Goal: Find specific page/section

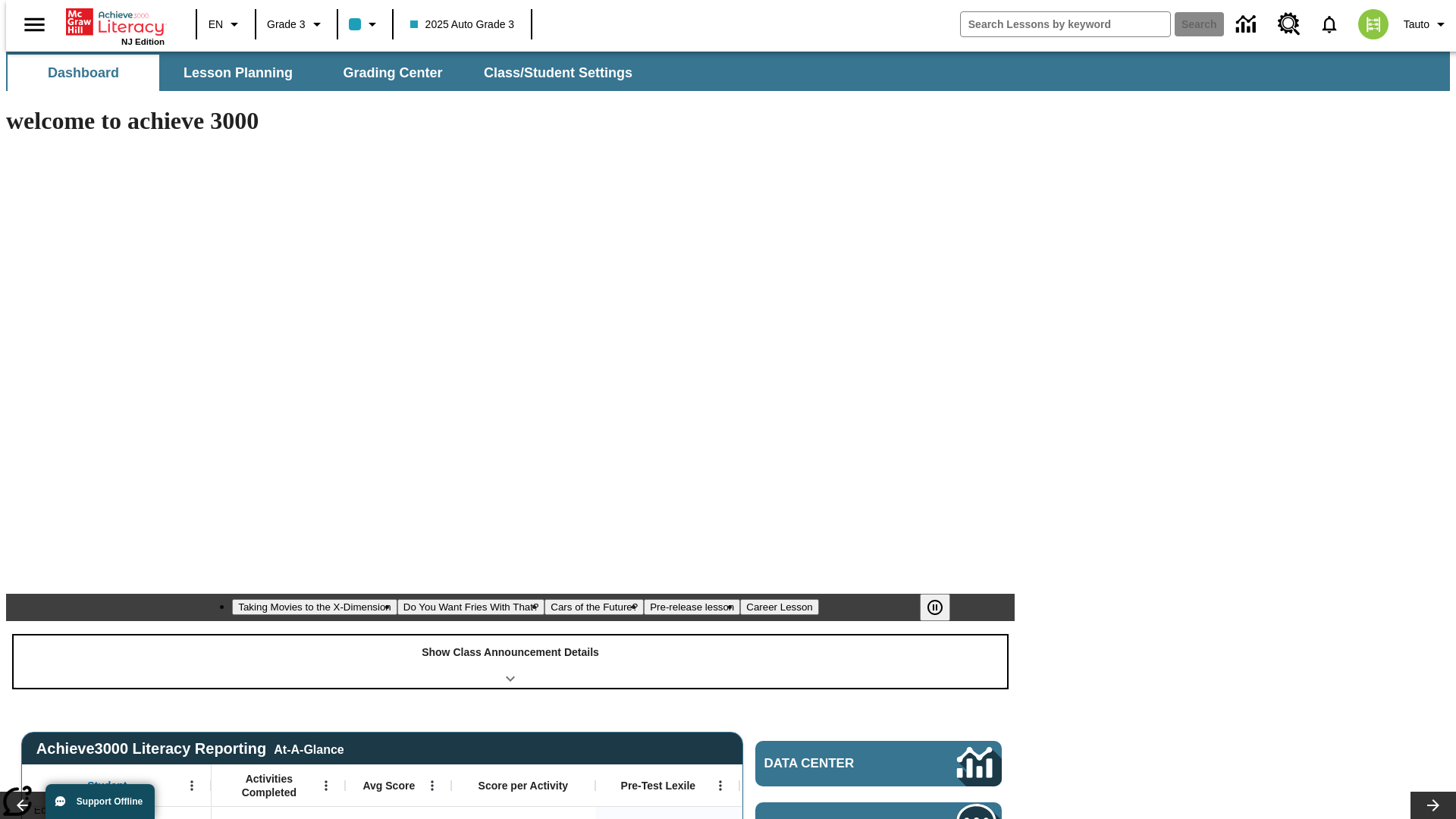
click at [510, 636] on div "Show Class Announcement Details" at bounding box center [511, 661] width 994 height 52
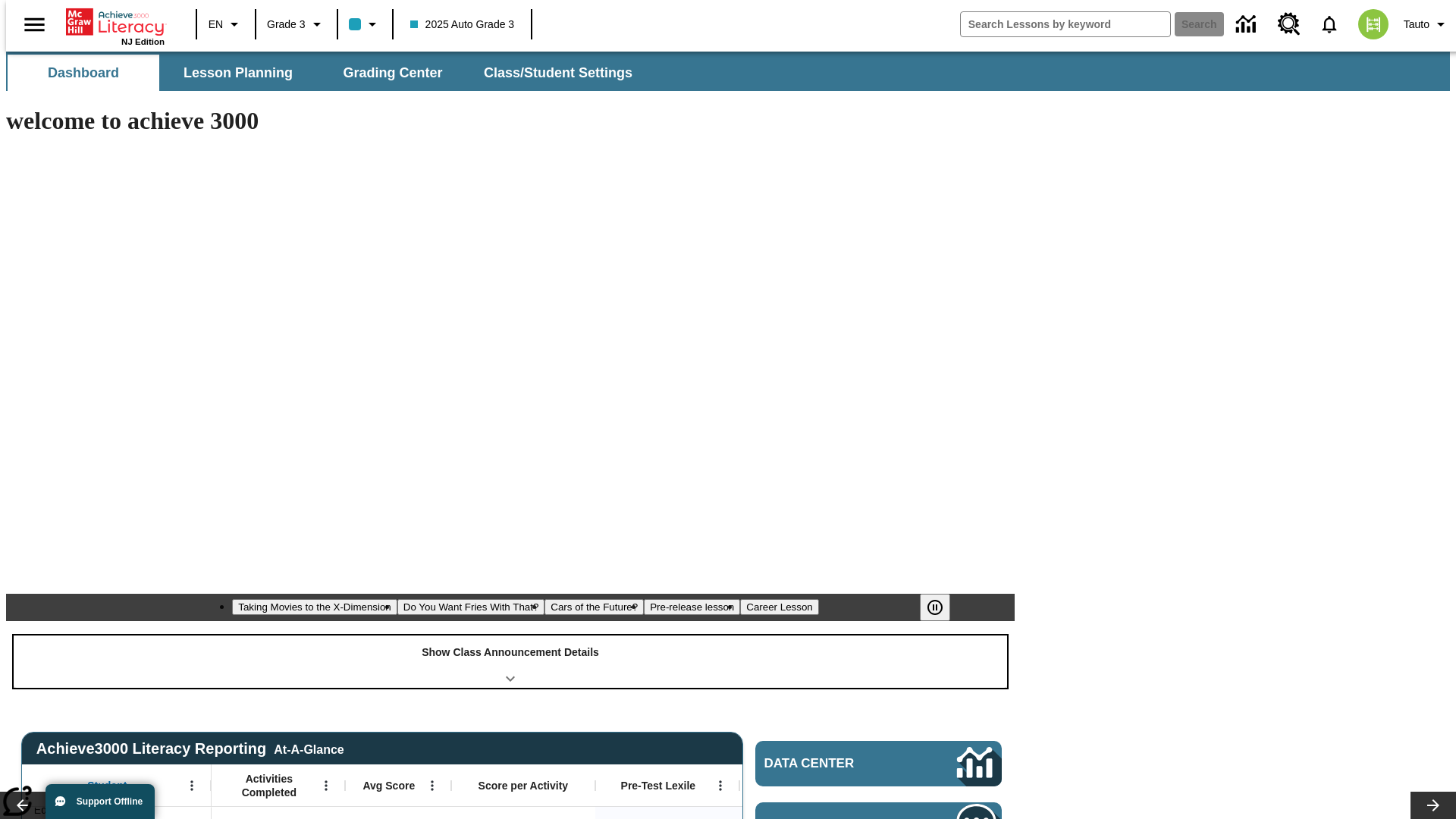
click at [510, 636] on div "Show Class Announcement Details" at bounding box center [511, 661] width 994 height 52
